Goal: Task Accomplishment & Management: Use online tool/utility

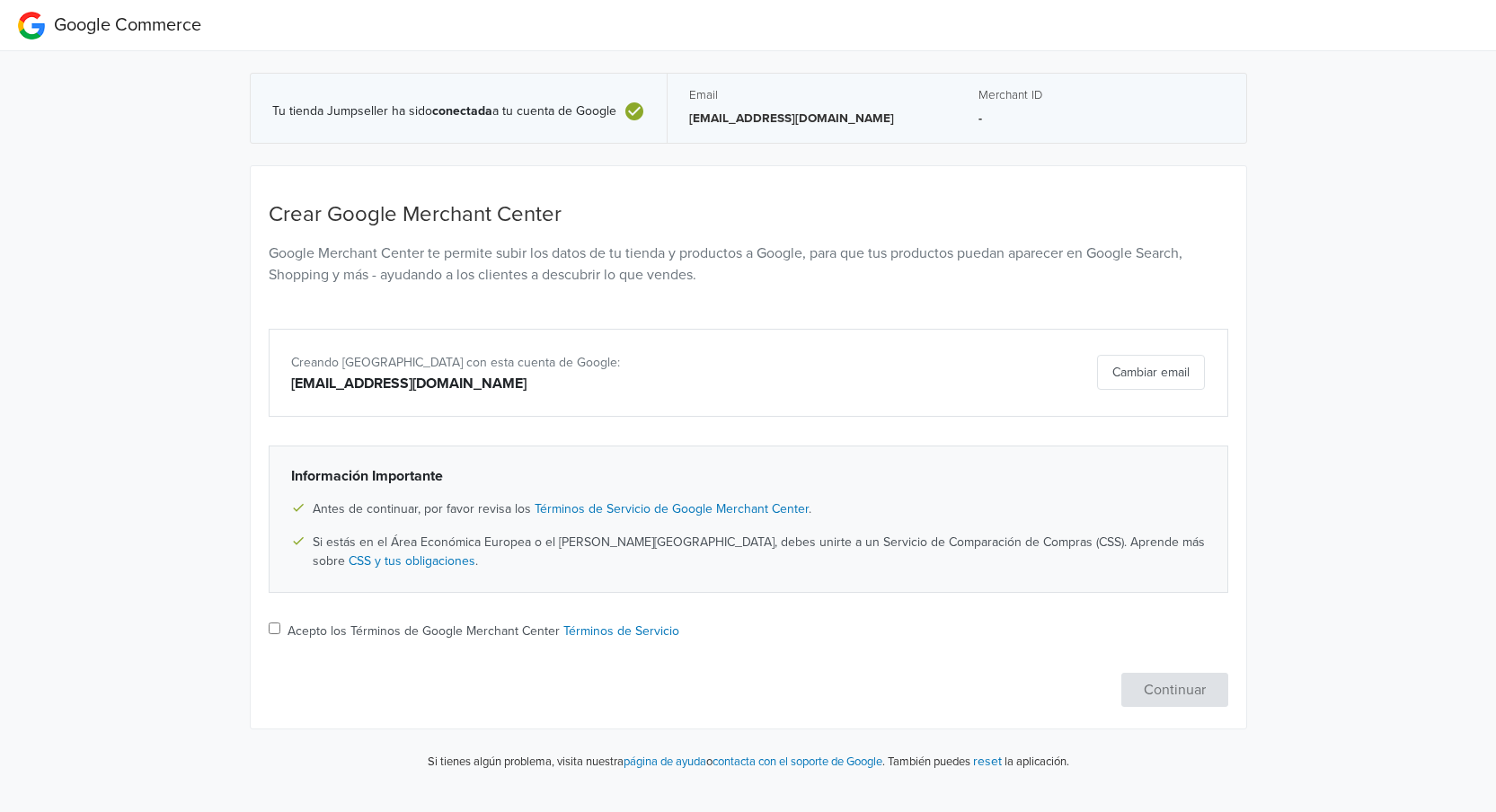
click at [280, 621] on div "Acepto los Términos de Google Merchant Center Términos de Servicio" at bounding box center [748, 632] width 960 height 22
drag, startPoint x: 271, startPoint y: 624, endPoint x: 288, endPoint y: 634, distance: 19.7
click at [274, 625] on input "Acepto los Términos de Google Merchant Center Términos de Servicio" at bounding box center [274, 628] width 12 height 12
checkbox input "true"
click at [1181, 699] on button "Continuar" at bounding box center [1175, 689] width 107 height 34
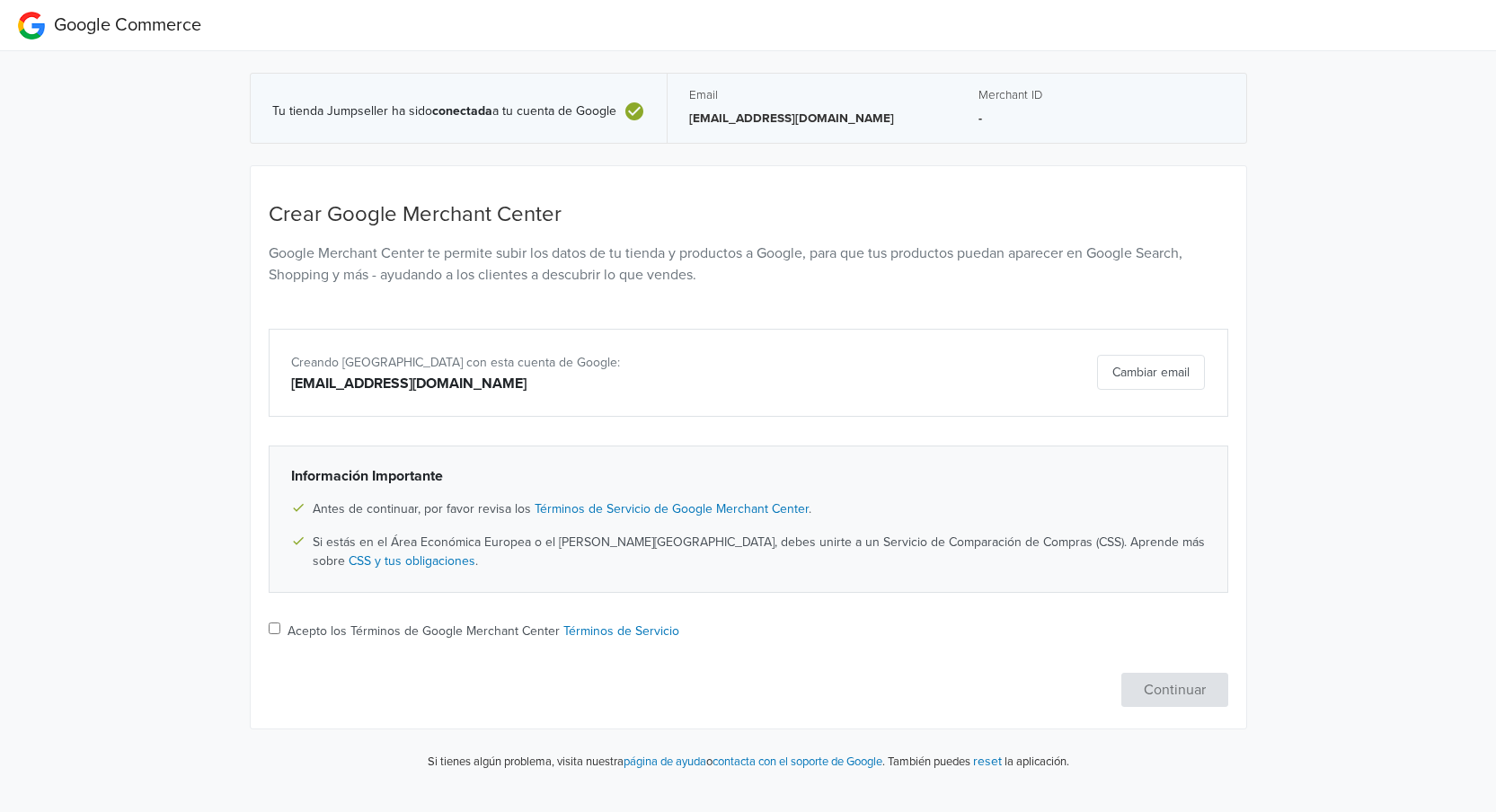
click at [277, 629] on input "Acepto los Términos de Google Merchant Center Términos de Servicio" at bounding box center [274, 628] width 12 height 12
checkbox input "true"
click at [787, 280] on p "Google Merchant Center te permite subir los datos de tu tienda y productos a Go…" at bounding box center [748, 264] width 960 height 44
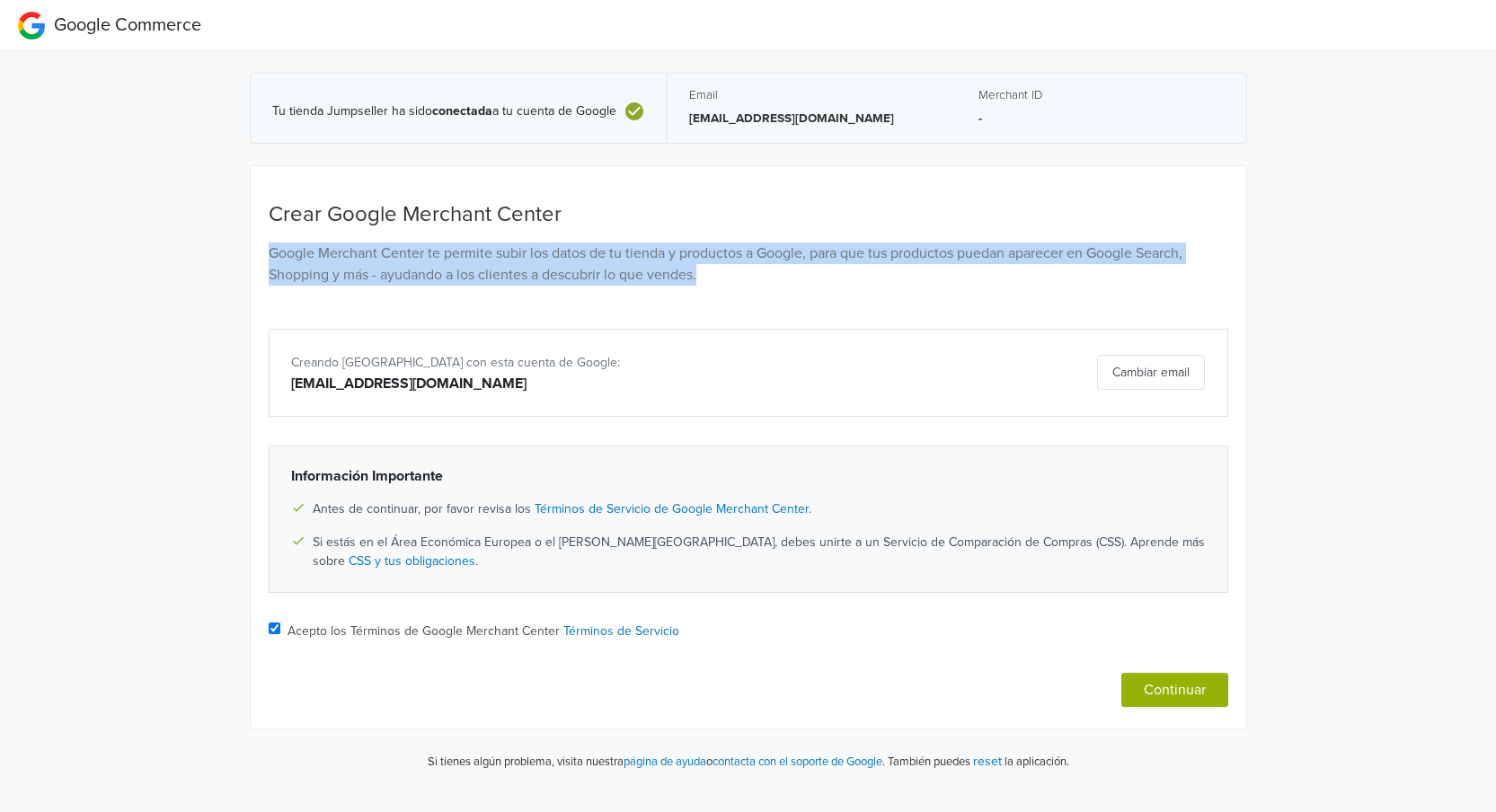
drag, startPoint x: 261, startPoint y: 251, endPoint x: 730, endPoint y: 279, distance: 469.8
click at [747, 272] on div "Crear Google Merchant Center Google Merchant Center te permite subir los datos …" at bounding box center [748, 255] width 987 height 105
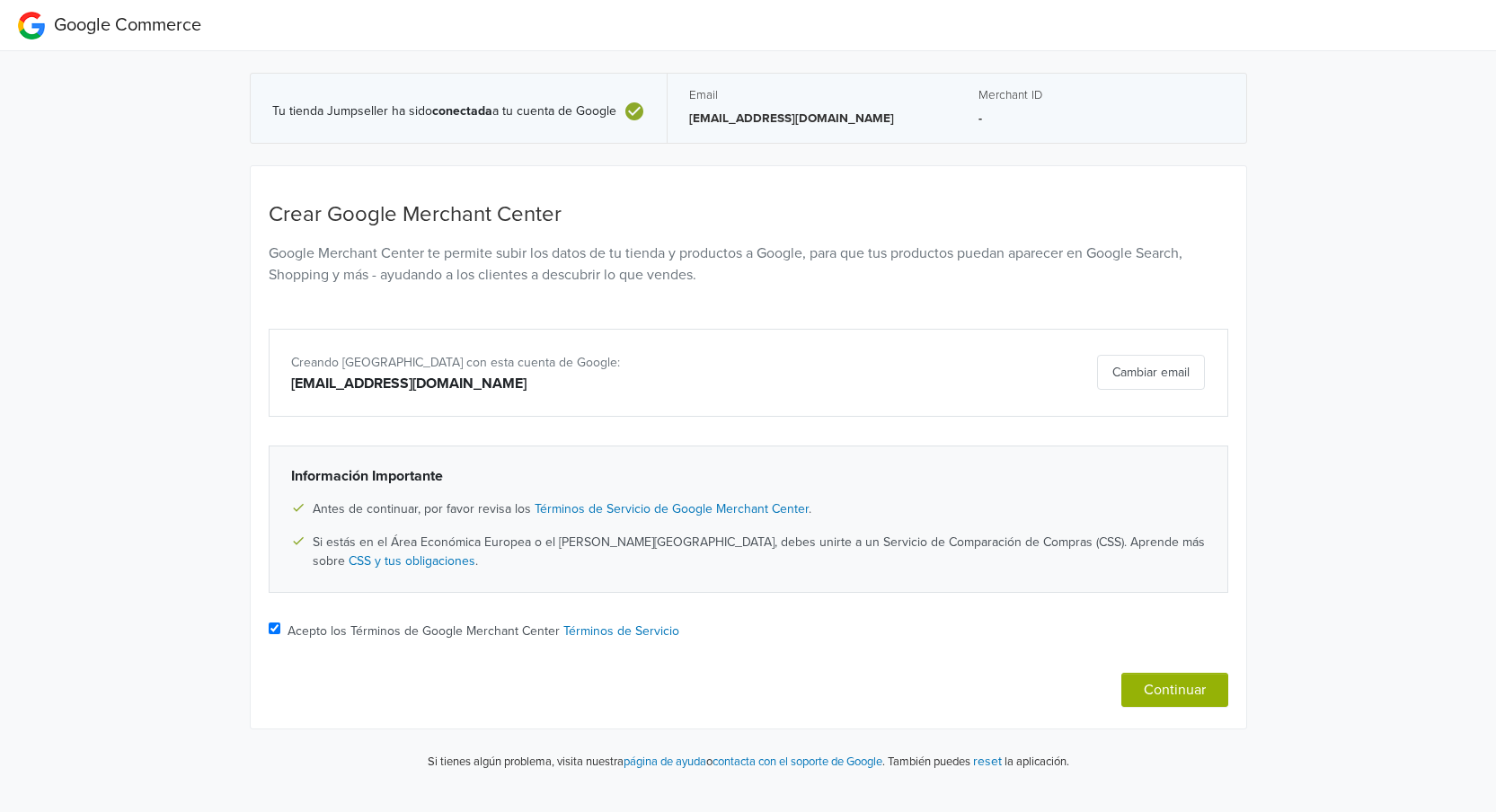
click at [138, 329] on div "Tu tienda Jumpseller ha sido conectada a tu cuenta de Google Email kaleratienda…" at bounding box center [748, 418] width 1523 height 735
click at [1187, 698] on button "Continuar" at bounding box center [1175, 689] width 107 height 34
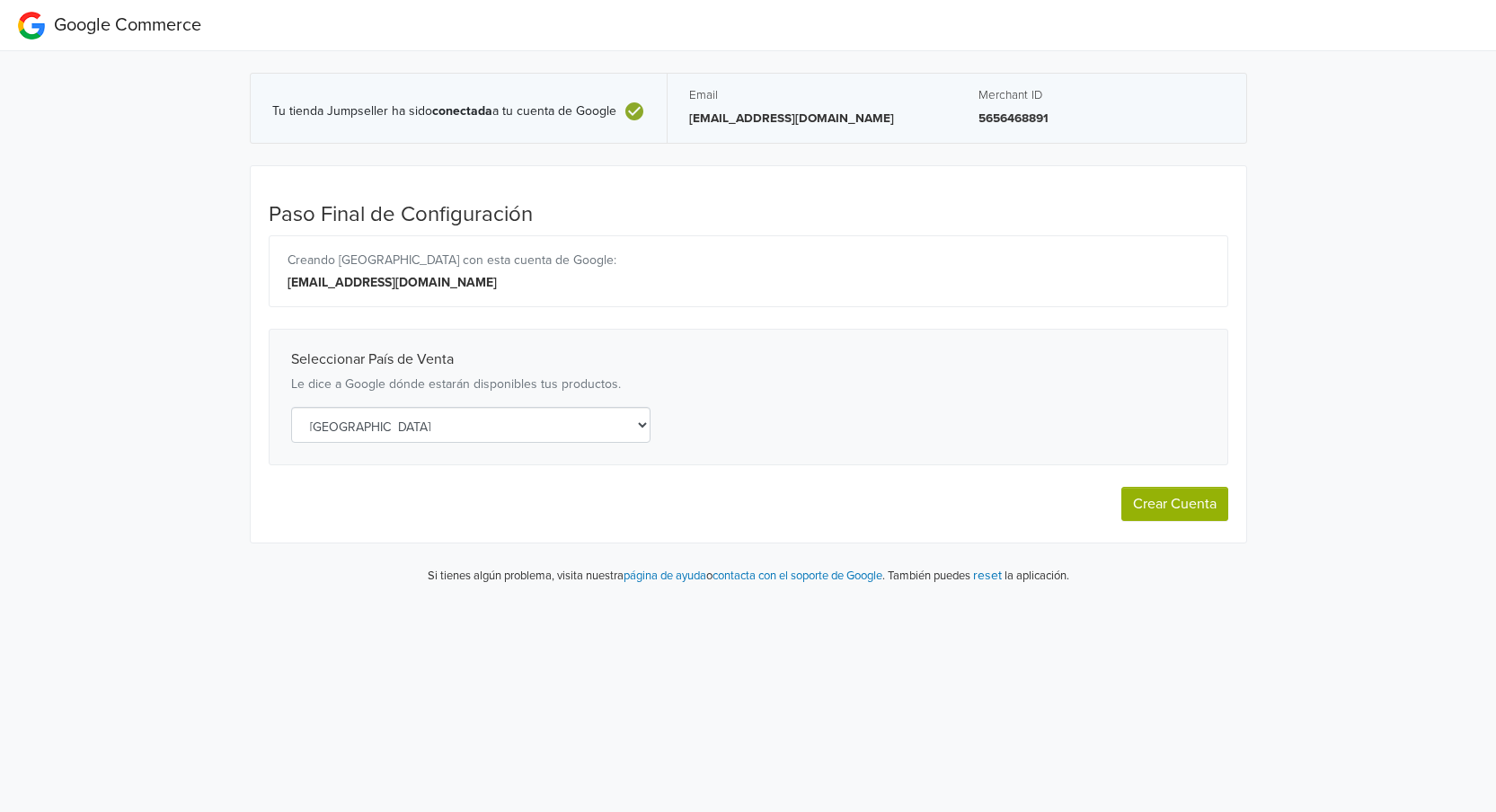
select select "es"
click at [449, 427] on select "Selecciona un país [GEOGRAPHIC_DATA] [GEOGRAPHIC_DATA] [GEOGRAPHIC_DATA] [GEOGR…" at bounding box center [471, 424] width 359 height 36
click at [165, 430] on div "Tu tienda Jumpseller ha sido conectada a tu cuenta de Google Email [EMAIL_ADDRE…" at bounding box center [748, 325] width 1523 height 549
drag, startPoint x: 1053, startPoint y: 123, endPoint x: 1017, endPoint y: 113, distance: 37.4
click at [975, 110] on div "Merchant ID 5656468891" at bounding box center [1101, 107] width 290 height 69
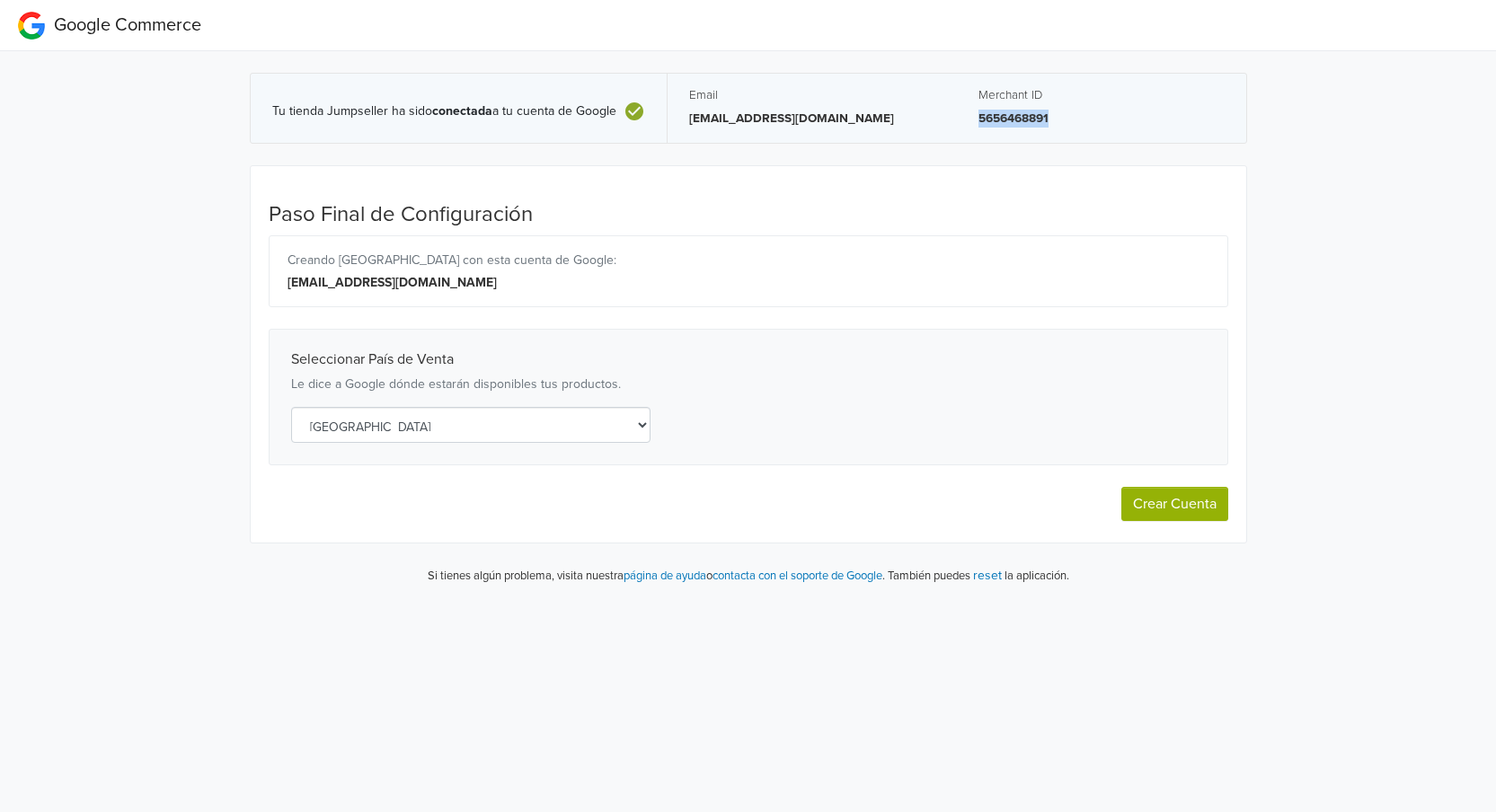
copy p "5656468891"
click at [1009, 105] on div "Merchant ID 5656468891" at bounding box center [1102, 108] width 246 height 41
select select "es"
click at [131, 25] on span "Google Commerce" at bounding box center [128, 25] width 147 height 21
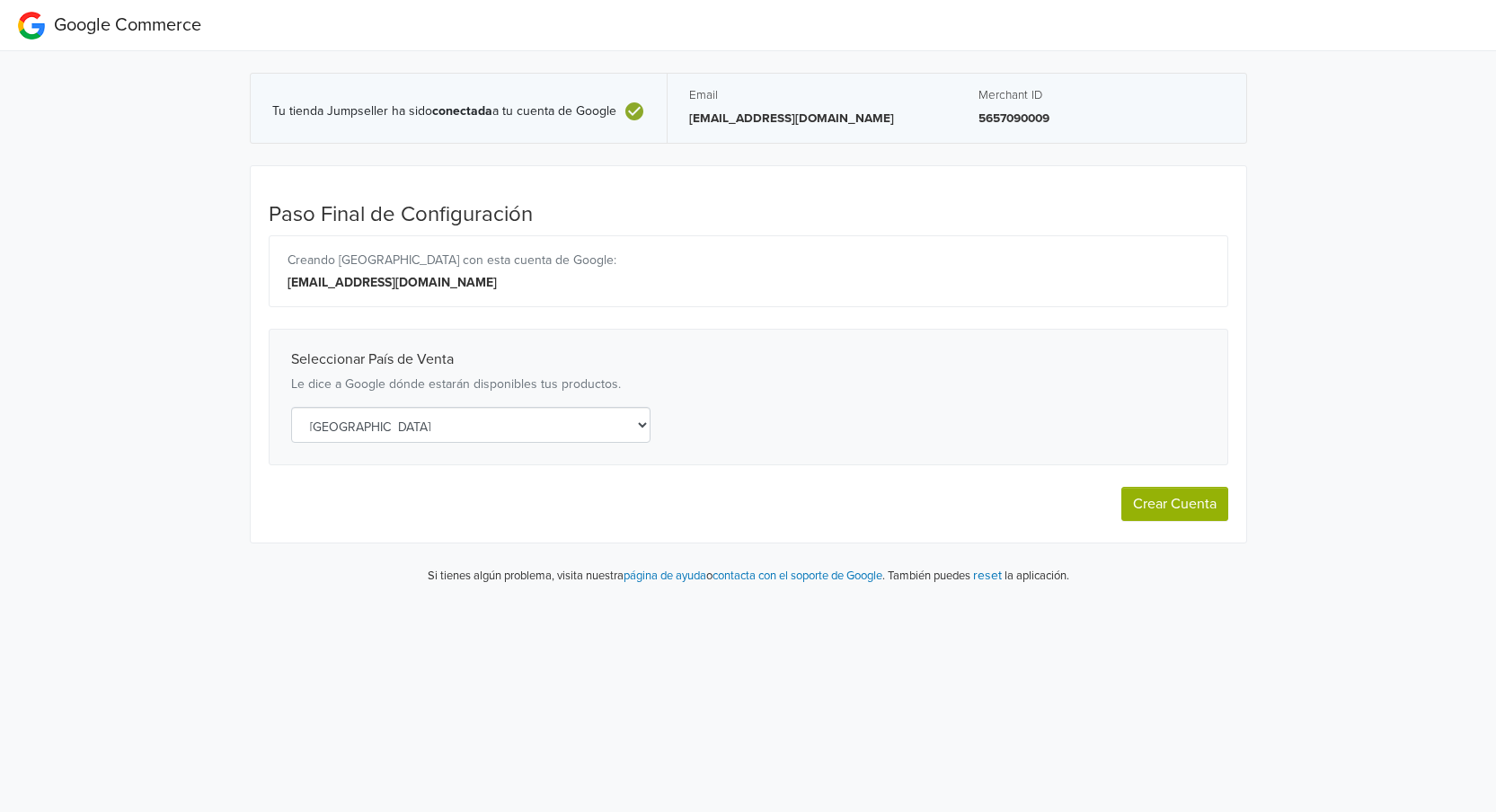
click at [23, 31] on div "Google Commerce" at bounding box center [109, 24] width 183 height 36
click at [107, 22] on span "Google Commerce" at bounding box center [128, 25] width 147 height 21
drag, startPoint x: 155, startPoint y: 229, endPoint x: 1, endPoint y: 179, distance: 161.9
click at [153, 227] on div "Tu tienda Jumpseller ha sido conectada a tu cuenta de Google Email kaleratienda…" at bounding box center [748, 325] width 1523 height 549
